Goal: Go to known website: Access a specific website the user already knows

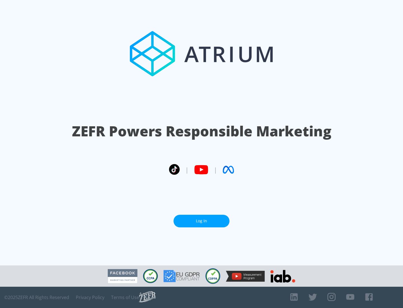
click at [202, 219] on link "Log In" at bounding box center [202, 221] width 56 height 13
